Goal: Information Seeking & Learning: Learn about a topic

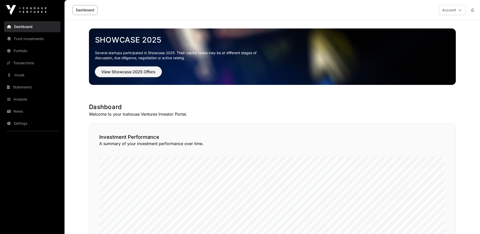
click at [102, 71] on span "View Showcase 2025 Offers" at bounding box center [128, 72] width 54 height 6
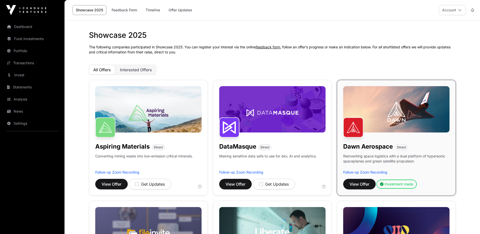
click at [399, 182] on div "Investment made" at bounding box center [396, 184] width 33 height 5
click at [354, 182] on span "View Offer" at bounding box center [359, 184] width 20 height 6
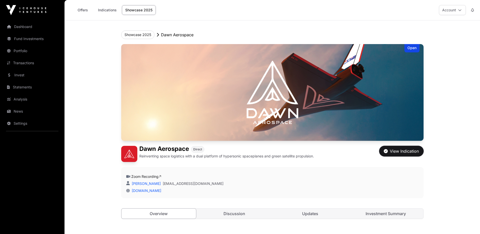
click at [385, 152] on icon "button" at bounding box center [386, 151] width 4 height 4
drag, startPoint x: 185, startPoint y: 162, endPoint x: 194, endPoint y: 165, distance: 9.7
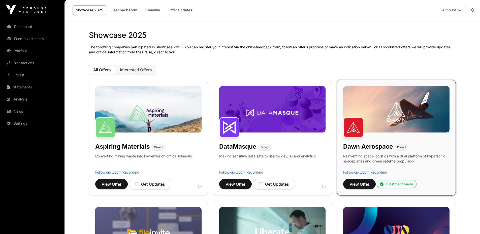
click at [113, 13] on link "Feedback Form" at bounding box center [124, 10] width 32 height 10
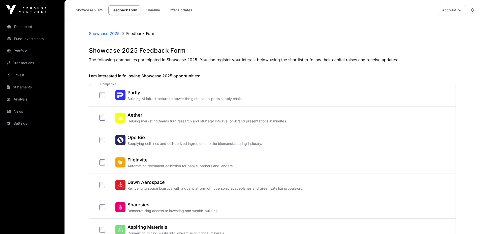
click at [90, 14] on link "Showcase 2025" at bounding box center [90, 10] width 34 height 10
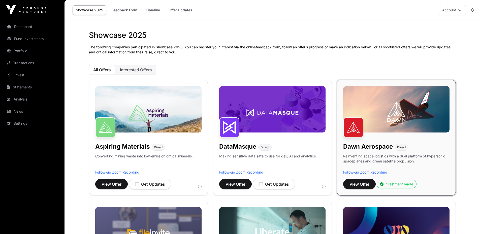
click at [28, 49] on link "Portfolio" at bounding box center [32, 50] width 56 height 11
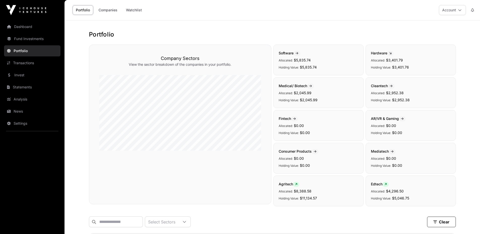
click at [27, 78] on link "Invest" at bounding box center [32, 75] width 56 height 11
